Goal: Obtain resource: Obtain resource

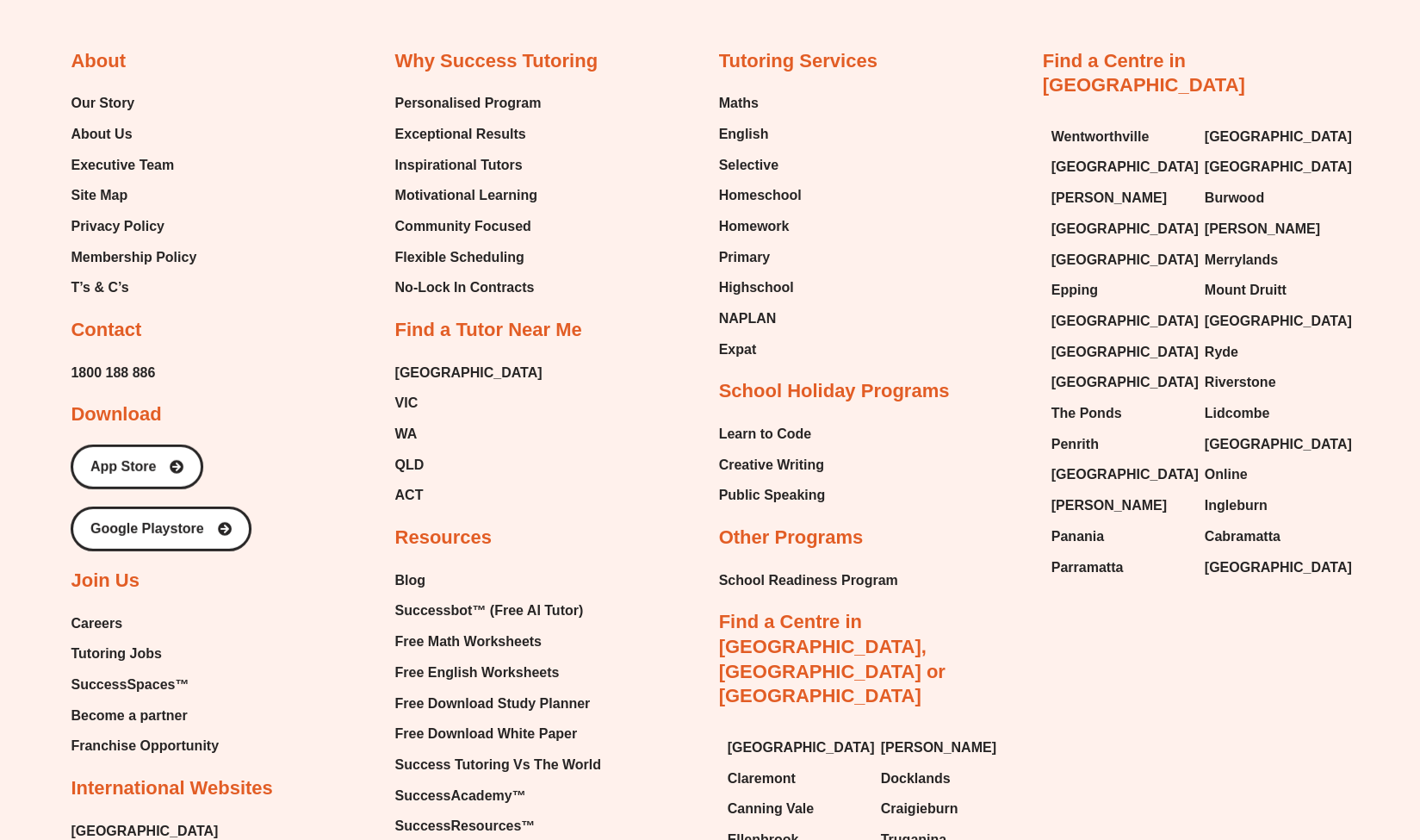
scroll to position [7440, 0]
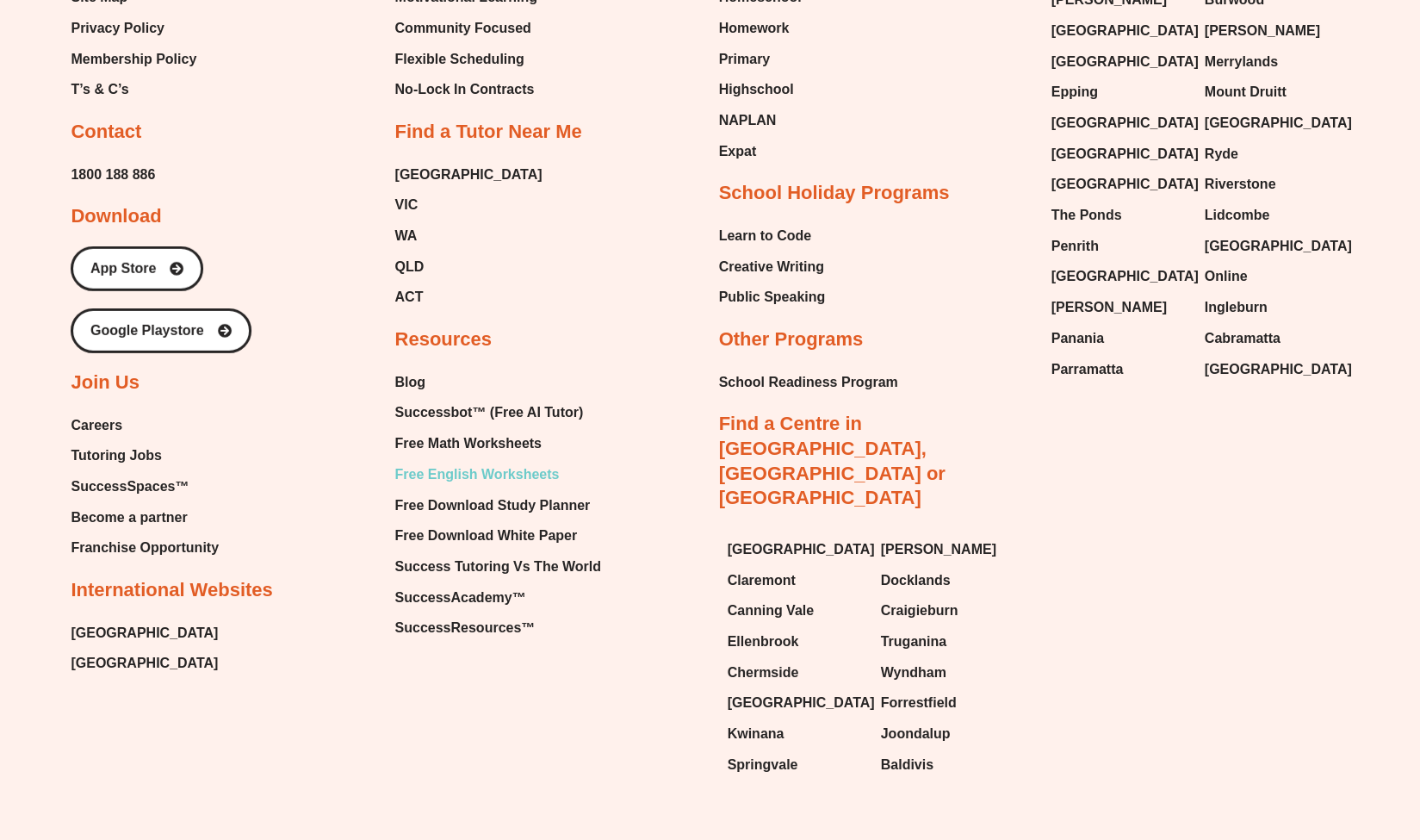
click at [512, 461] on span "Free English Worksheets" at bounding box center [476, 474] width 164 height 26
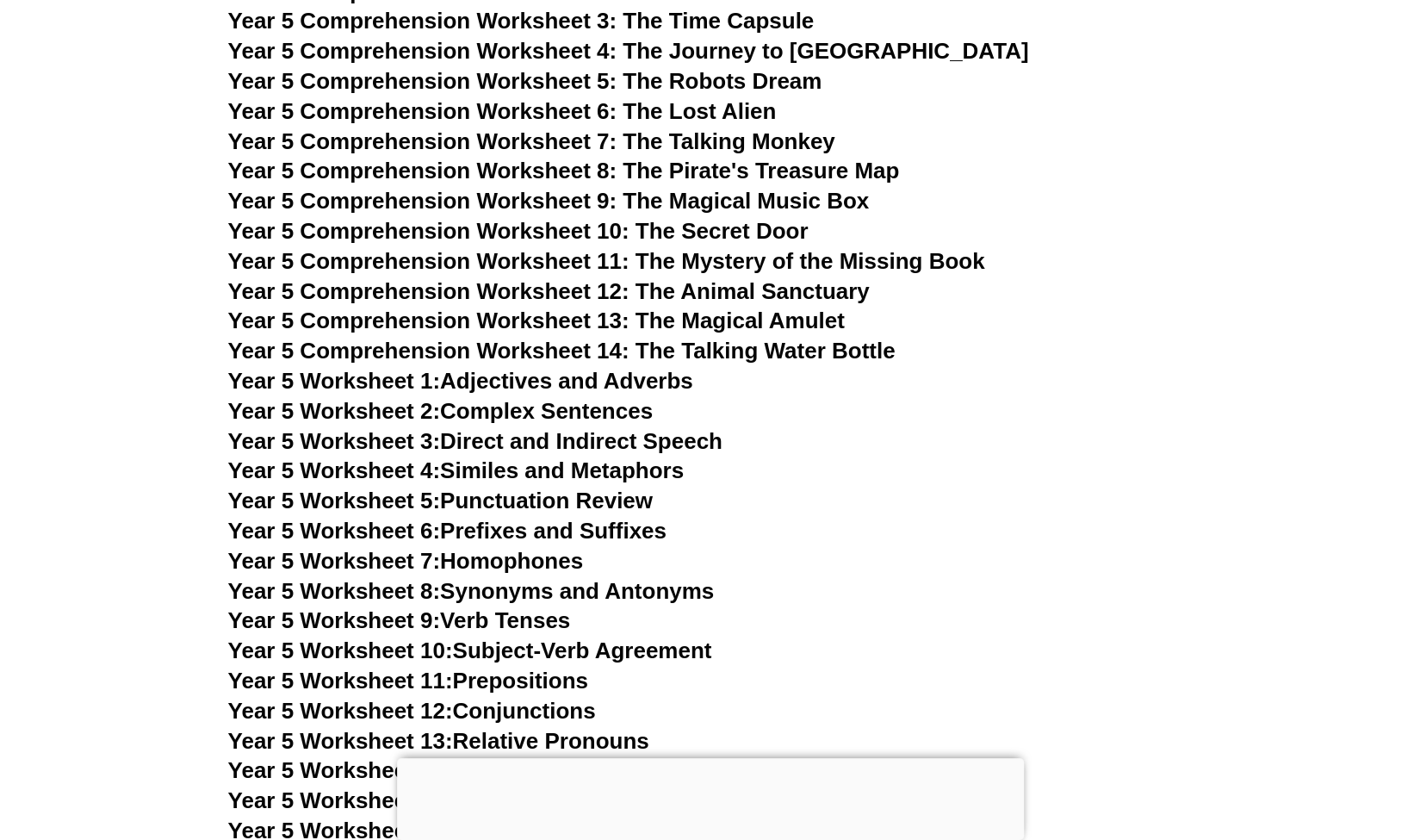
scroll to position [8441, 0]
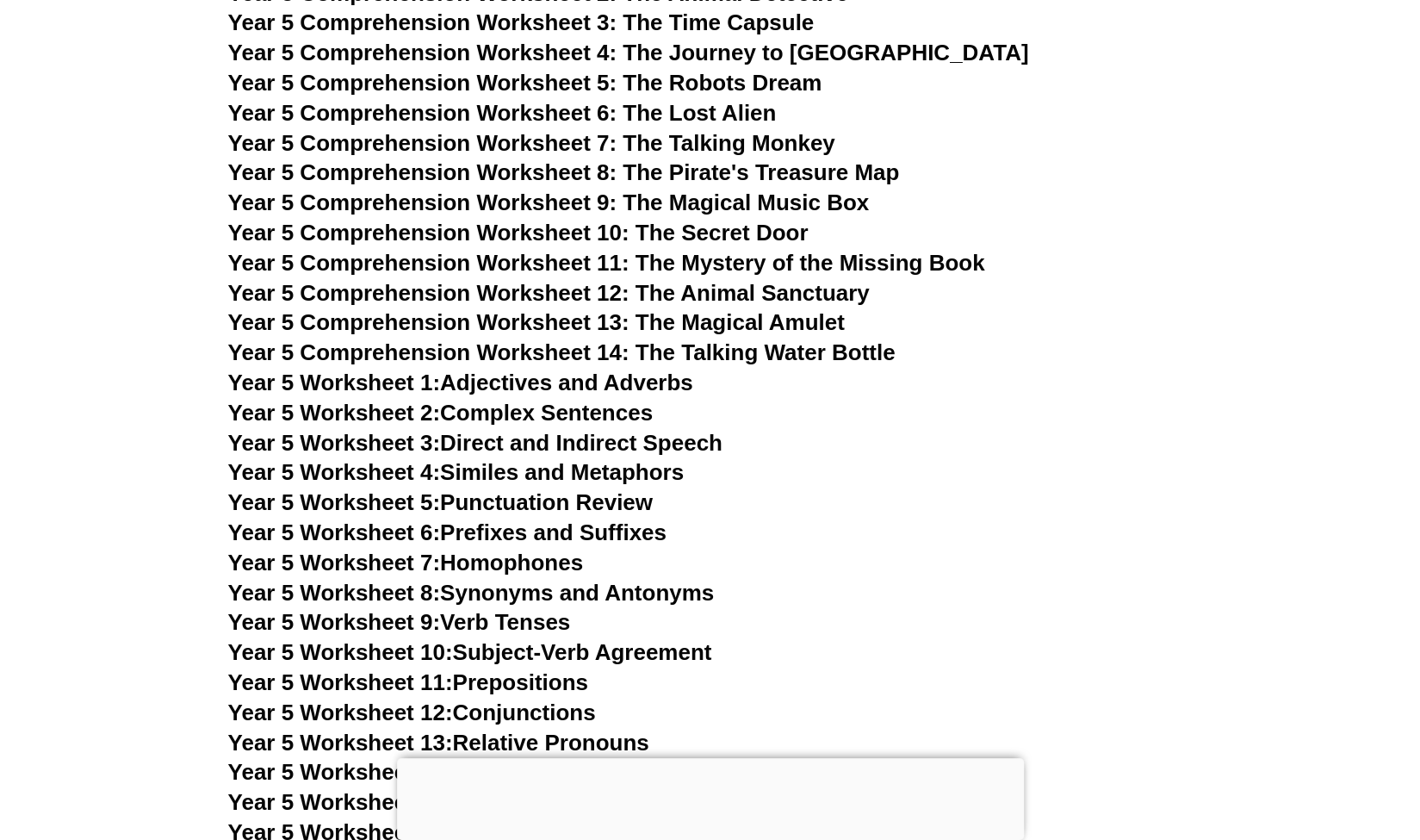
click at [531, 208] on span "Year 5 Comprehension Worksheet 9: The Magical Music Box" at bounding box center [549, 202] width 641 height 26
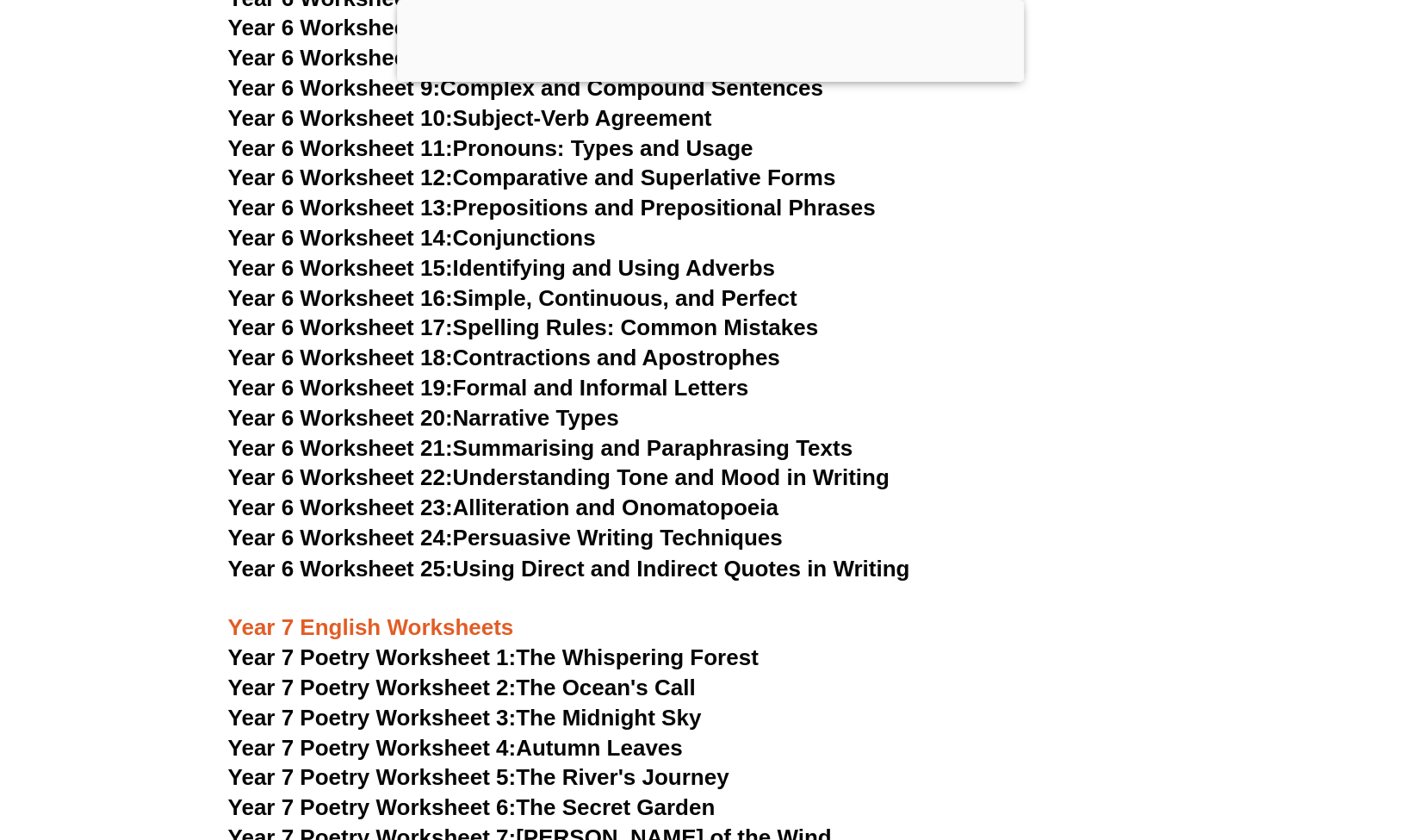
scroll to position [10187, 0]
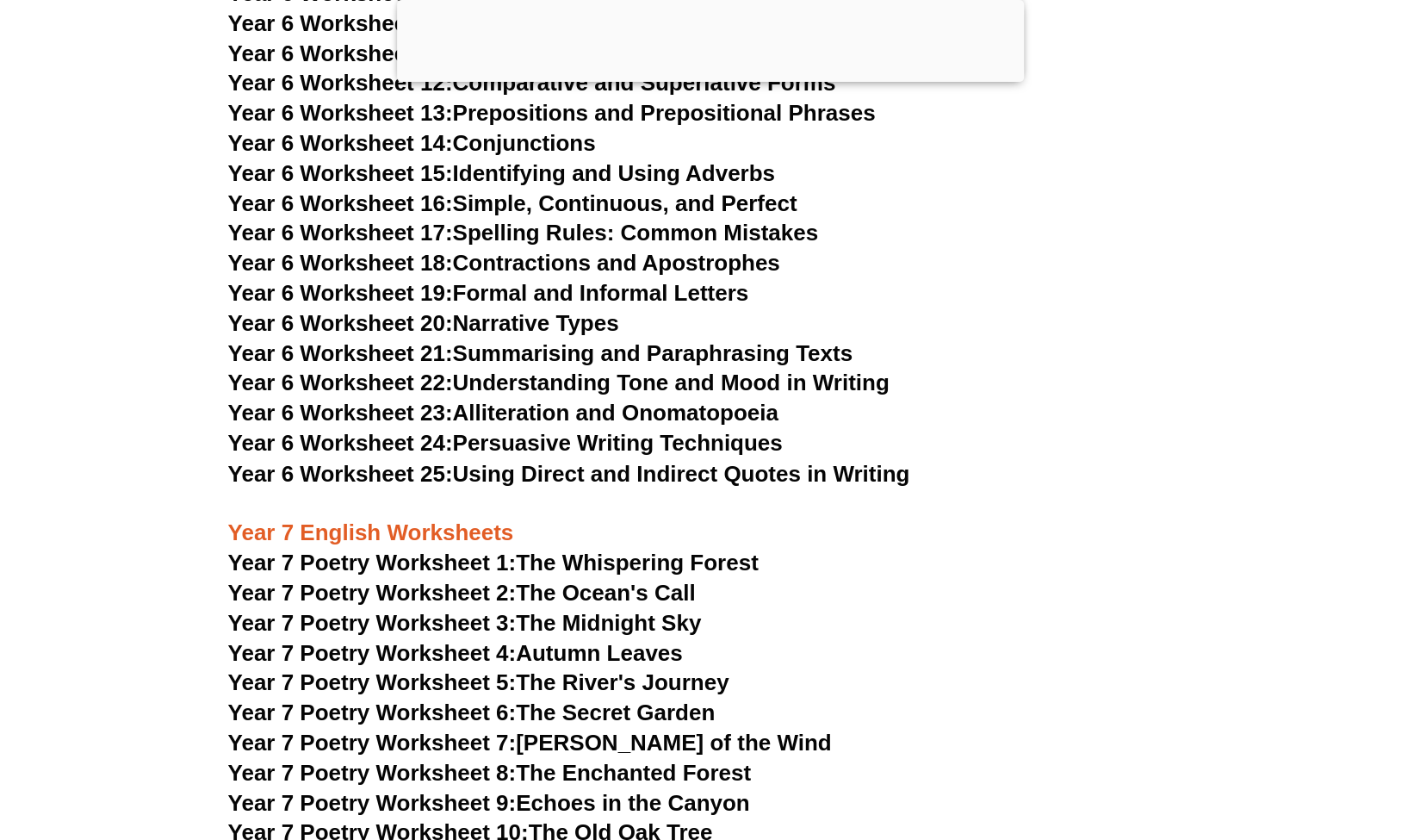
click at [394, 818] on span "Year 7 Poetry Worksheet 10:" at bounding box center [379, 831] width 301 height 26
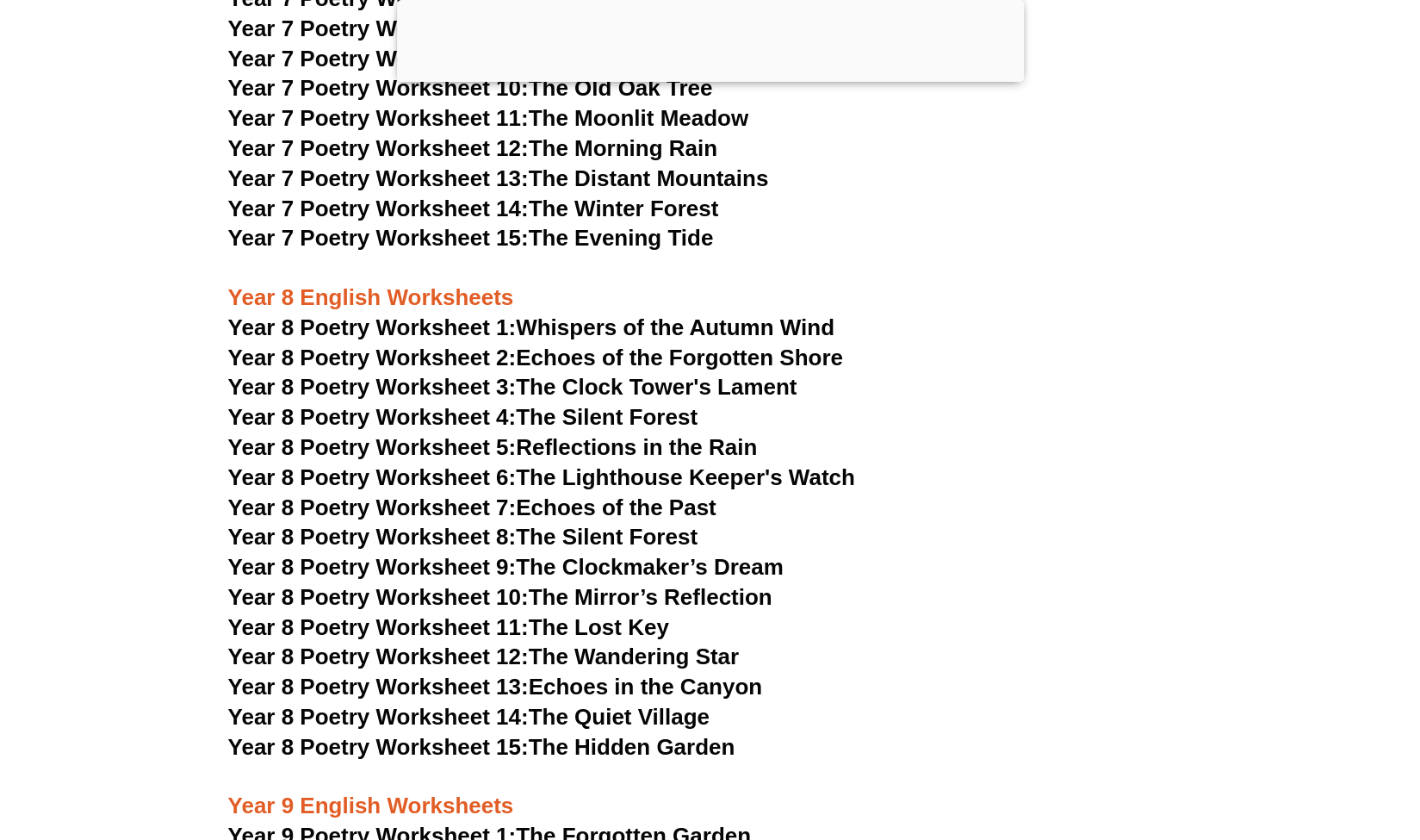
scroll to position [10930, 0]
click at [657, 373] on link "Year 8 Poetry Worksheet 3: The Clock Tower's Lament" at bounding box center [512, 386] width 569 height 26
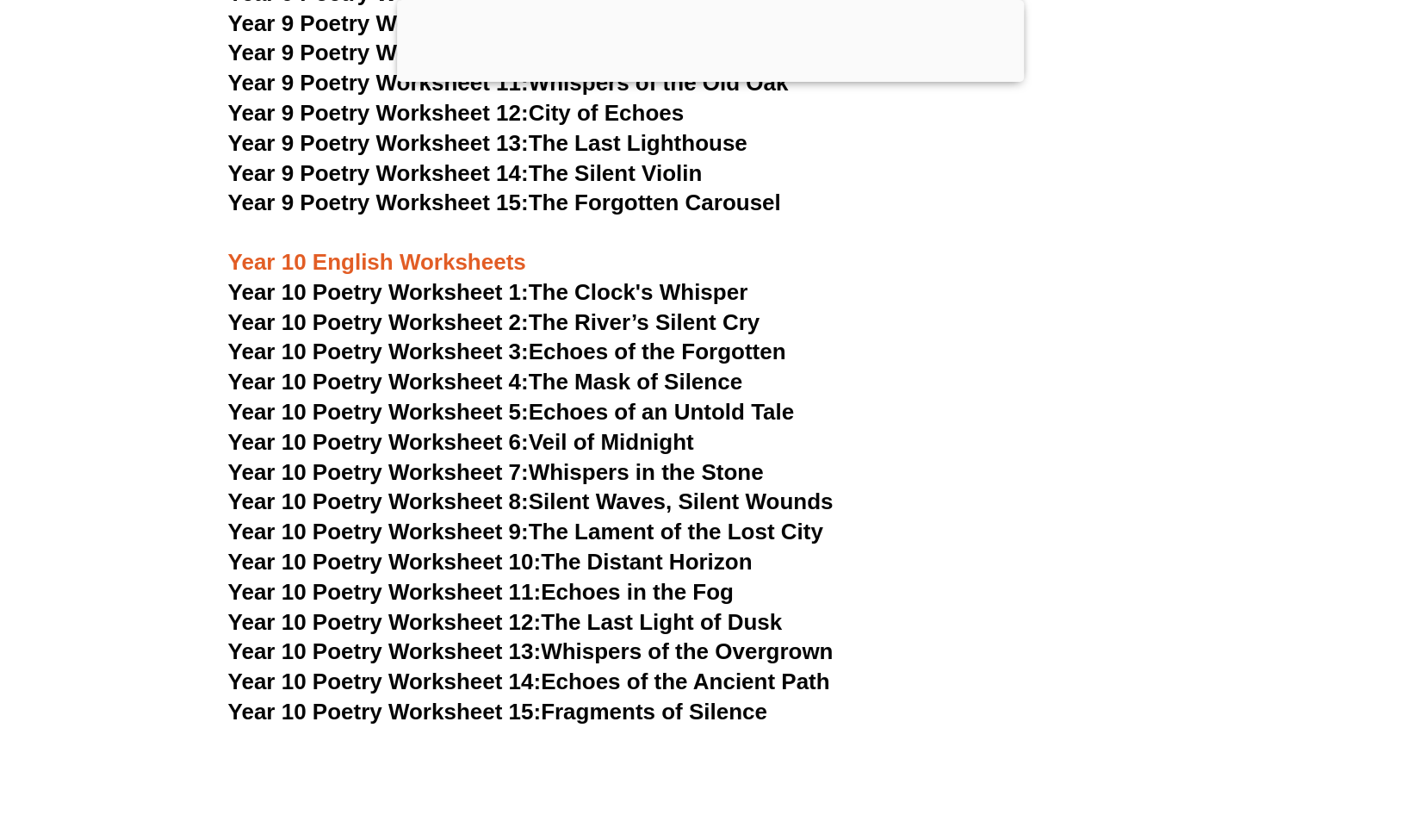
scroll to position [12079, 0]
